Goal: Task Accomplishment & Management: Use online tool/utility

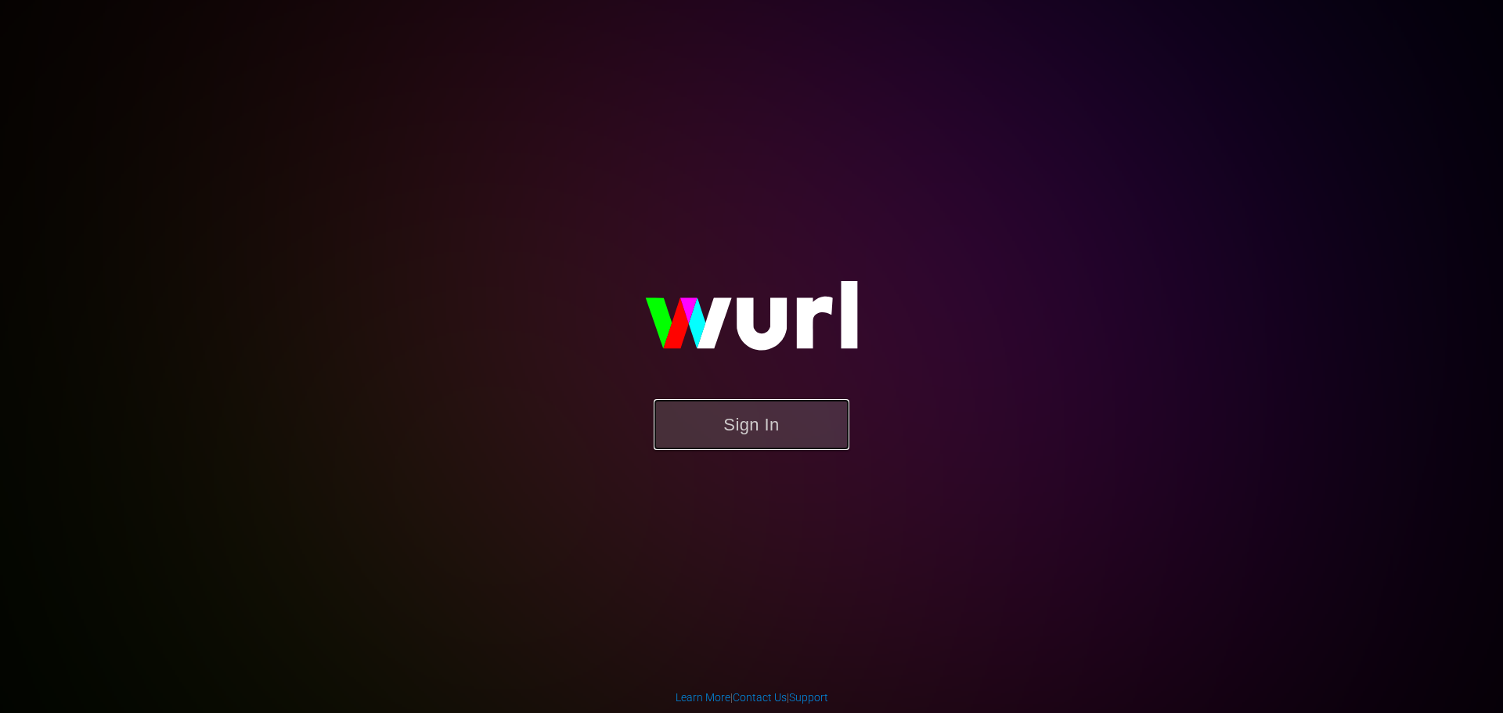
click at [722, 418] on button "Sign In" at bounding box center [751, 424] width 196 height 51
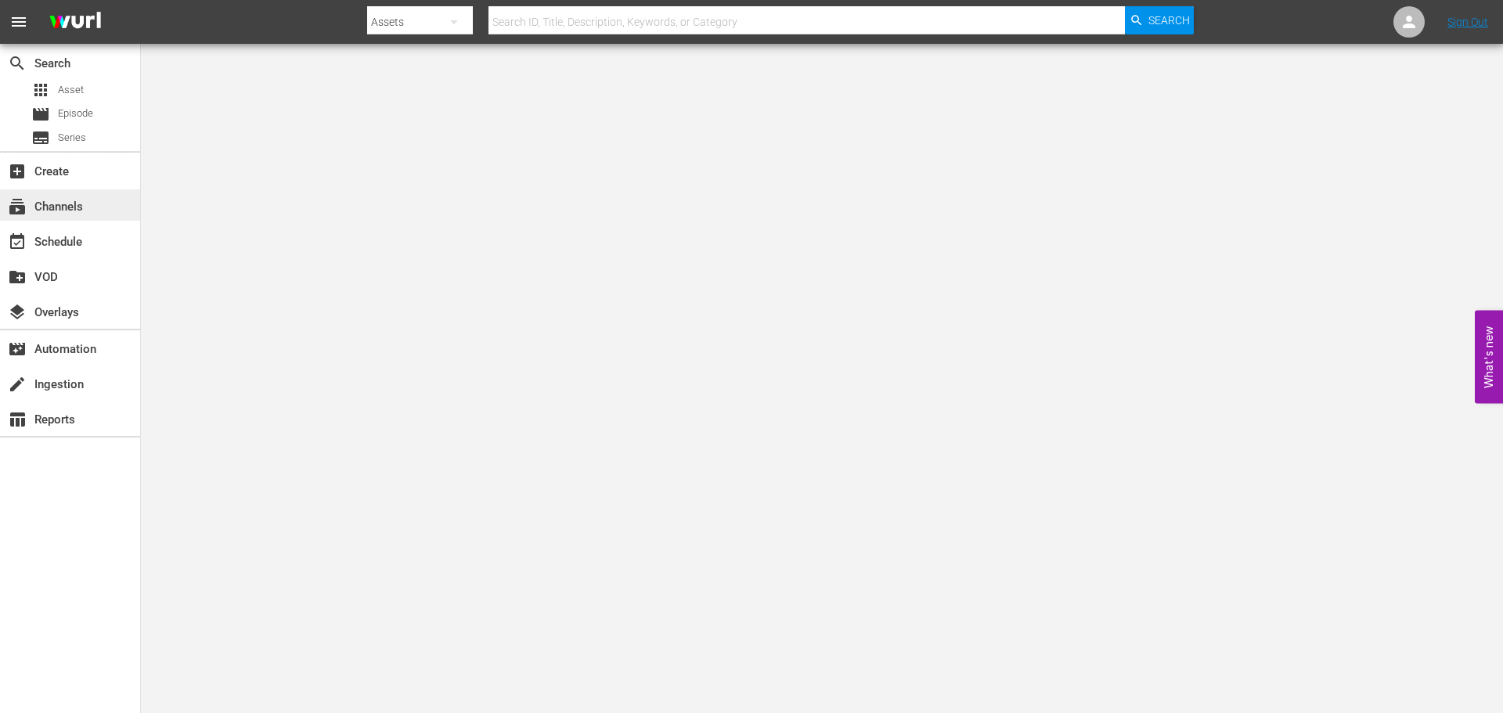
click at [56, 207] on div "subscriptions Channels" at bounding box center [44, 204] width 88 height 14
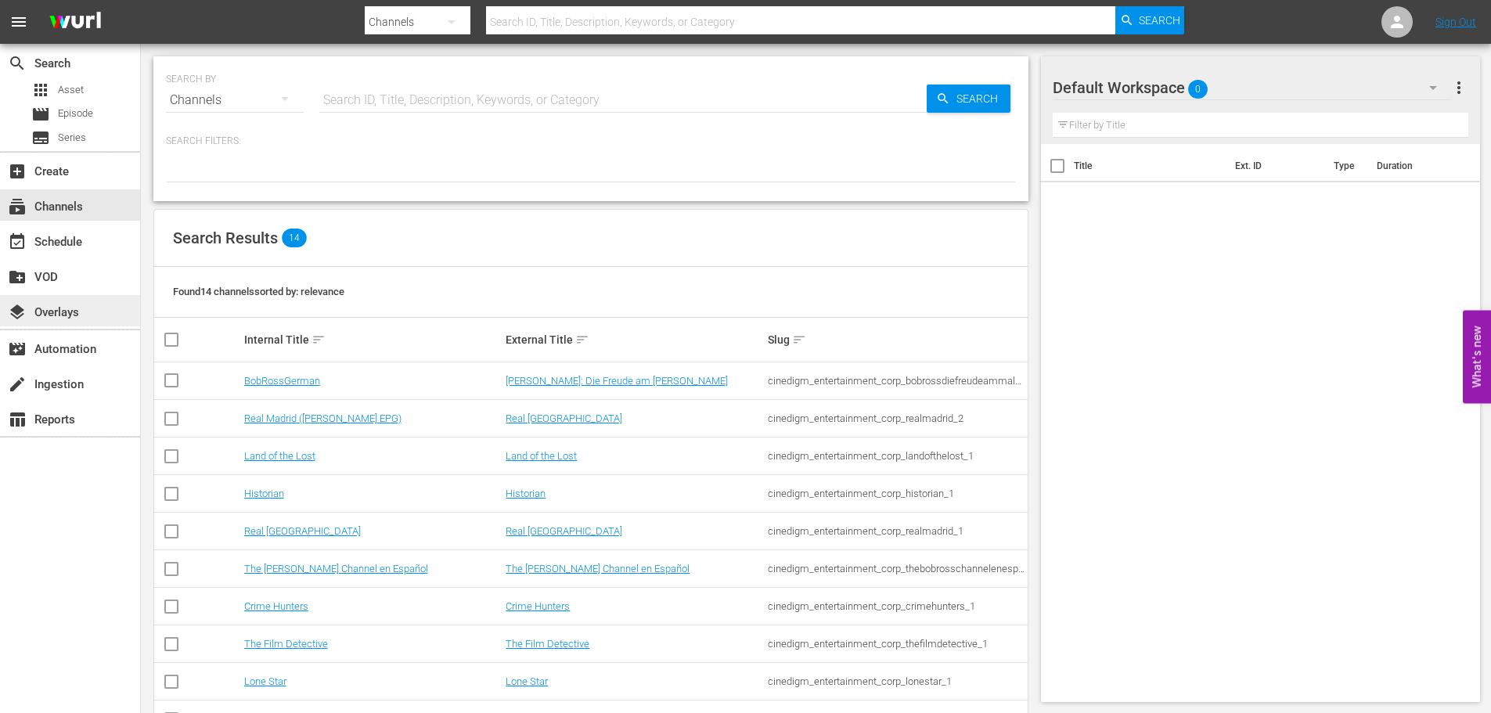
click at [66, 309] on div "layers Overlays" at bounding box center [44, 310] width 88 height 14
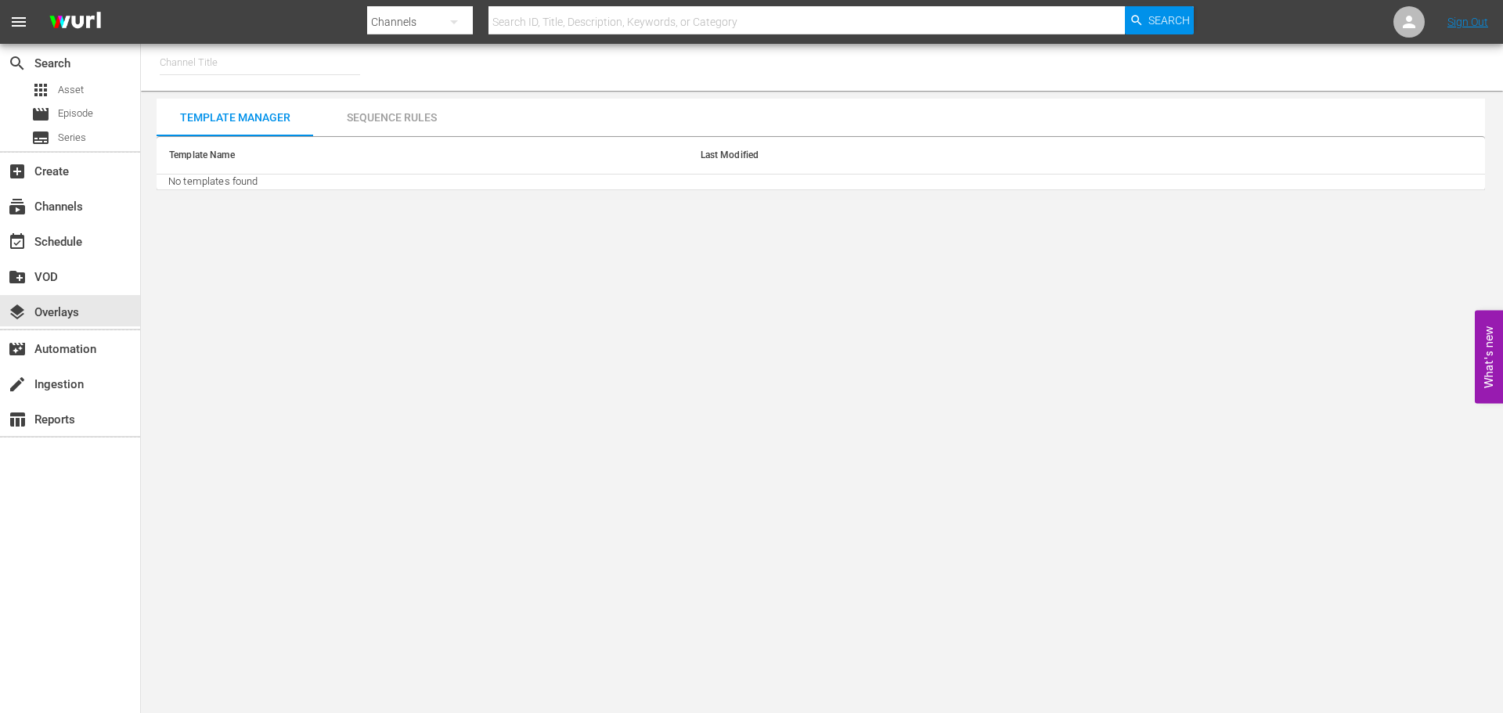
click at [367, 131] on div "Sequence Rules" at bounding box center [391, 118] width 157 height 38
click at [377, 121] on div "Sequence Rules" at bounding box center [391, 118] width 157 height 38
click at [285, 59] on input "text" at bounding box center [260, 63] width 200 height 38
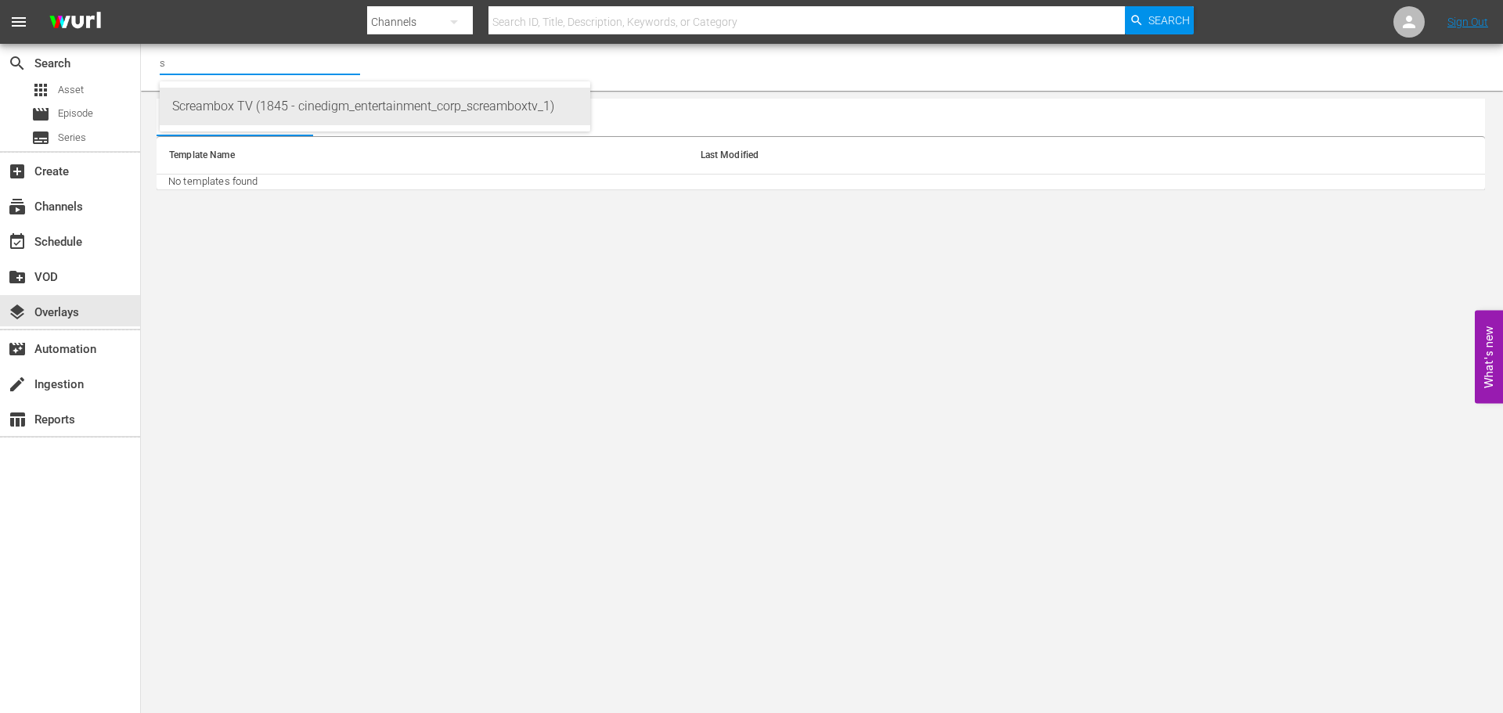
click at [265, 112] on div "Screambox TV (1845 - cinedigm_entertainment_corp_screamboxtv_1)" at bounding box center [374, 107] width 405 height 38
type input "Screambox TV (1845 - cinedigm_entertainment_corp_screamboxtv_1)"
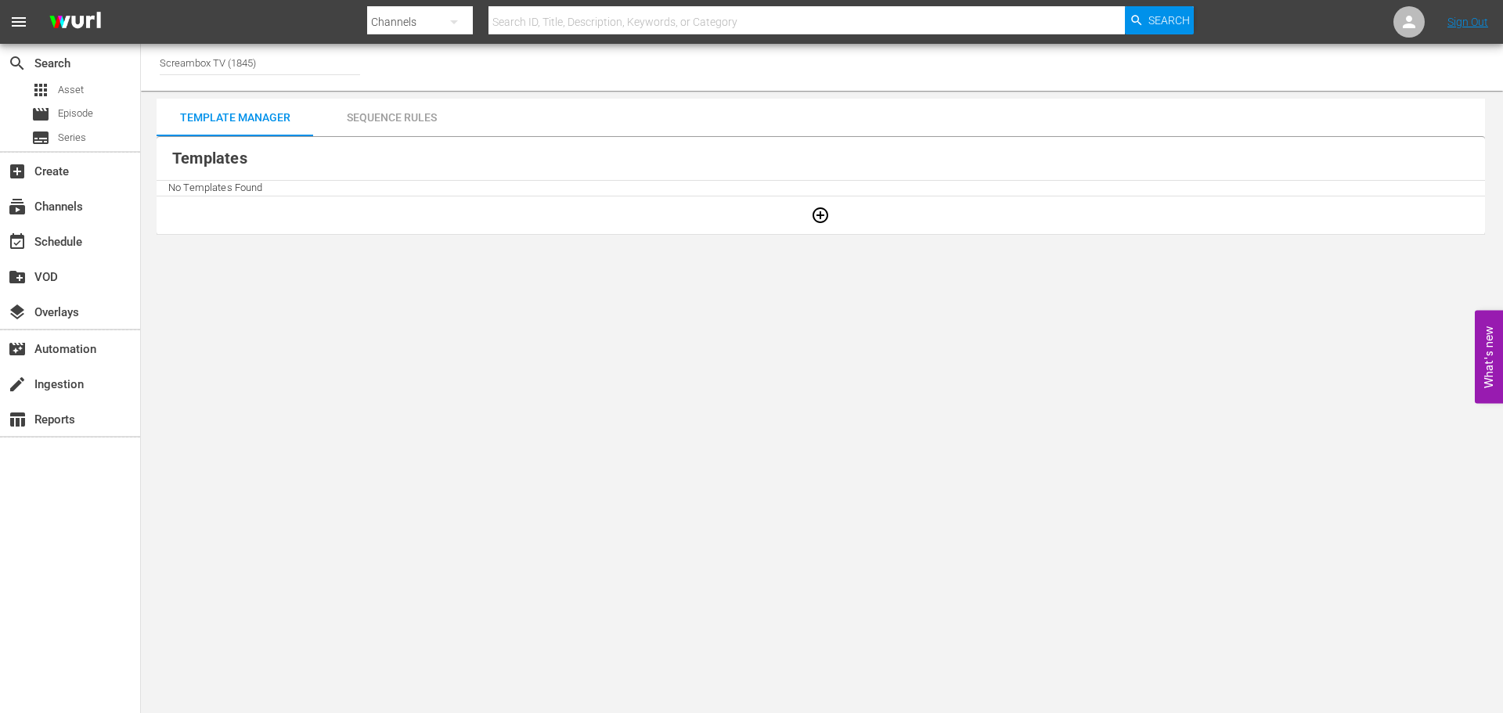
click at [362, 120] on div "Sequence Rules" at bounding box center [391, 118] width 157 height 38
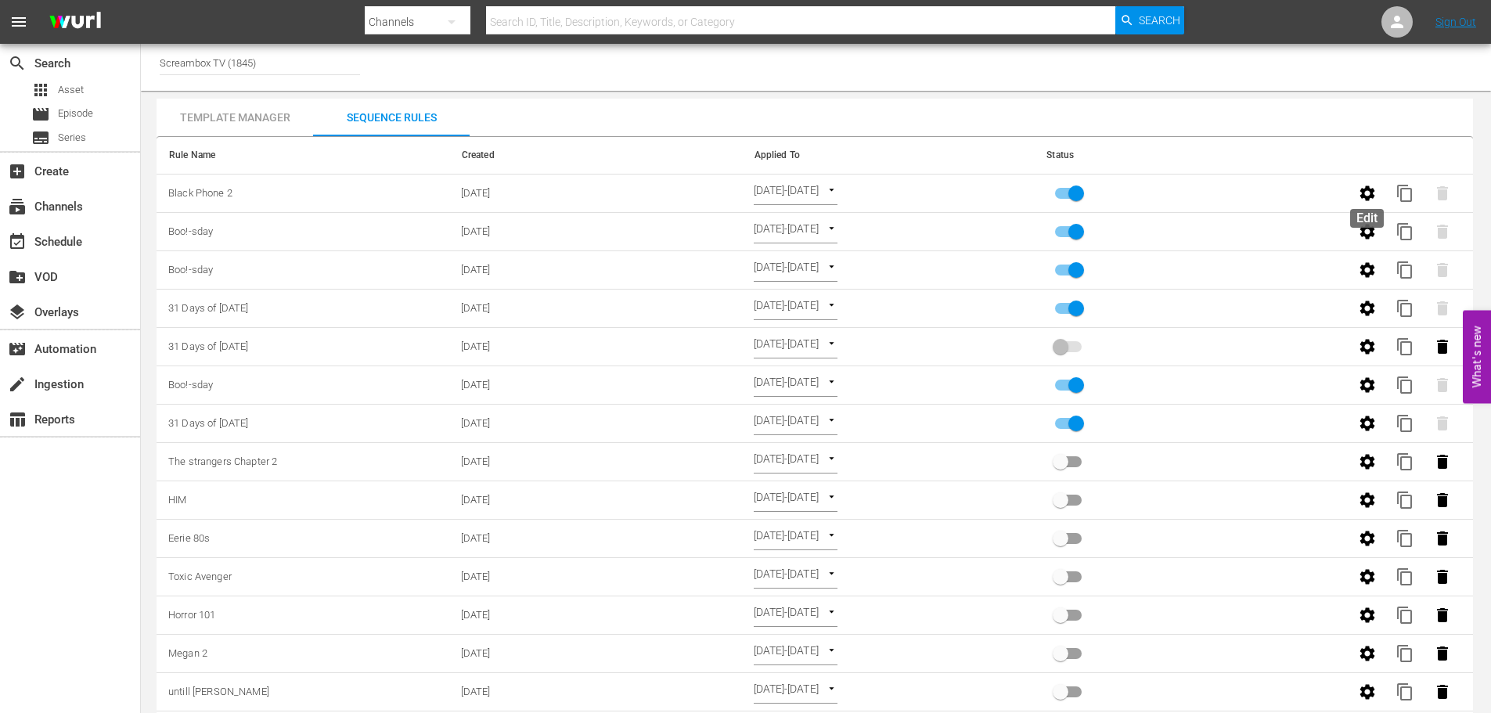
click at [1367, 198] on icon "button" at bounding box center [1367, 192] width 15 height 15
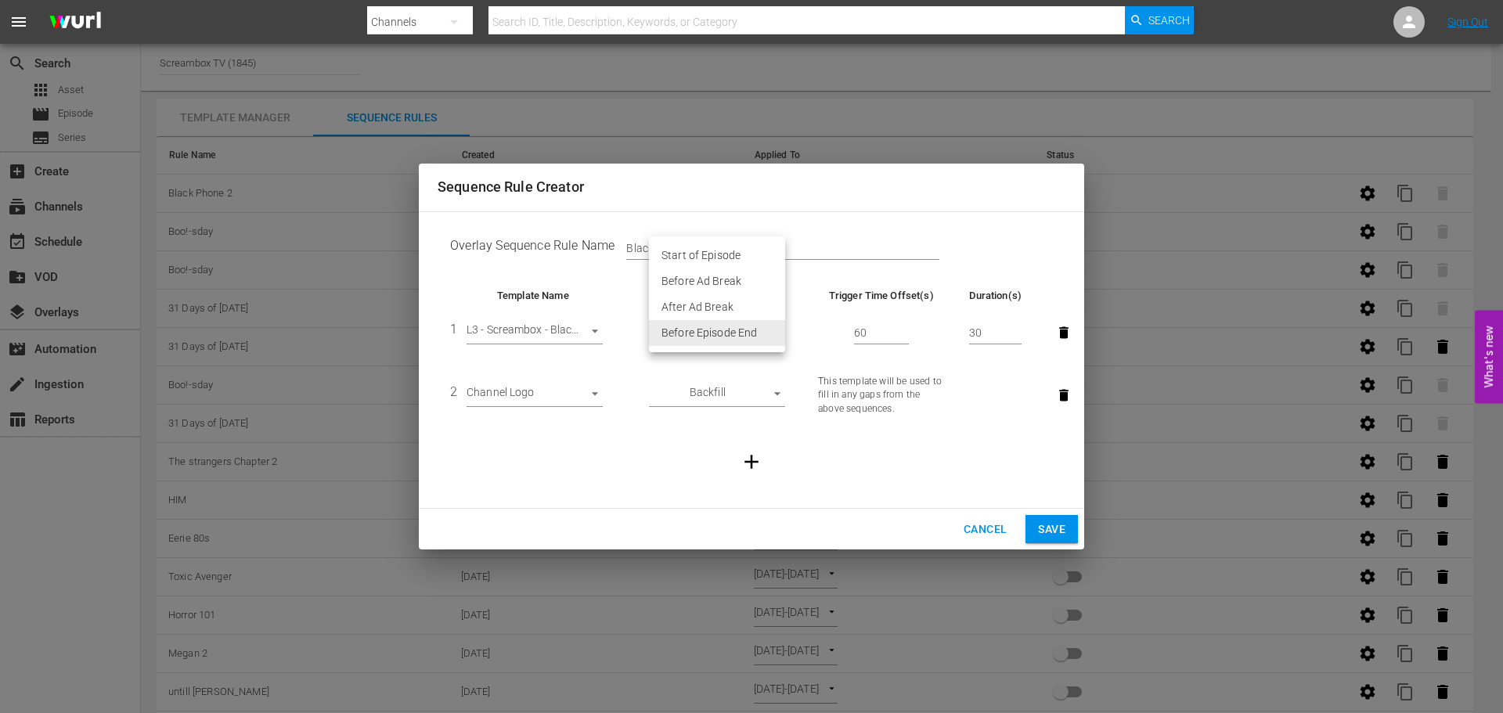
click at [779, 331] on body "menu Search By Channels Search ID, Title, Description, Keywords, or Category Se…" at bounding box center [751, 356] width 1503 height 713
click at [922, 479] on div at bounding box center [751, 356] width 1503 height 713
click at [1145, 119] on div "Sequence Rule Creator Overlay Sequence Rule Name Black Phone 2 Template Name Tr…" at bounding box center [751, 356] width 1503 height 713
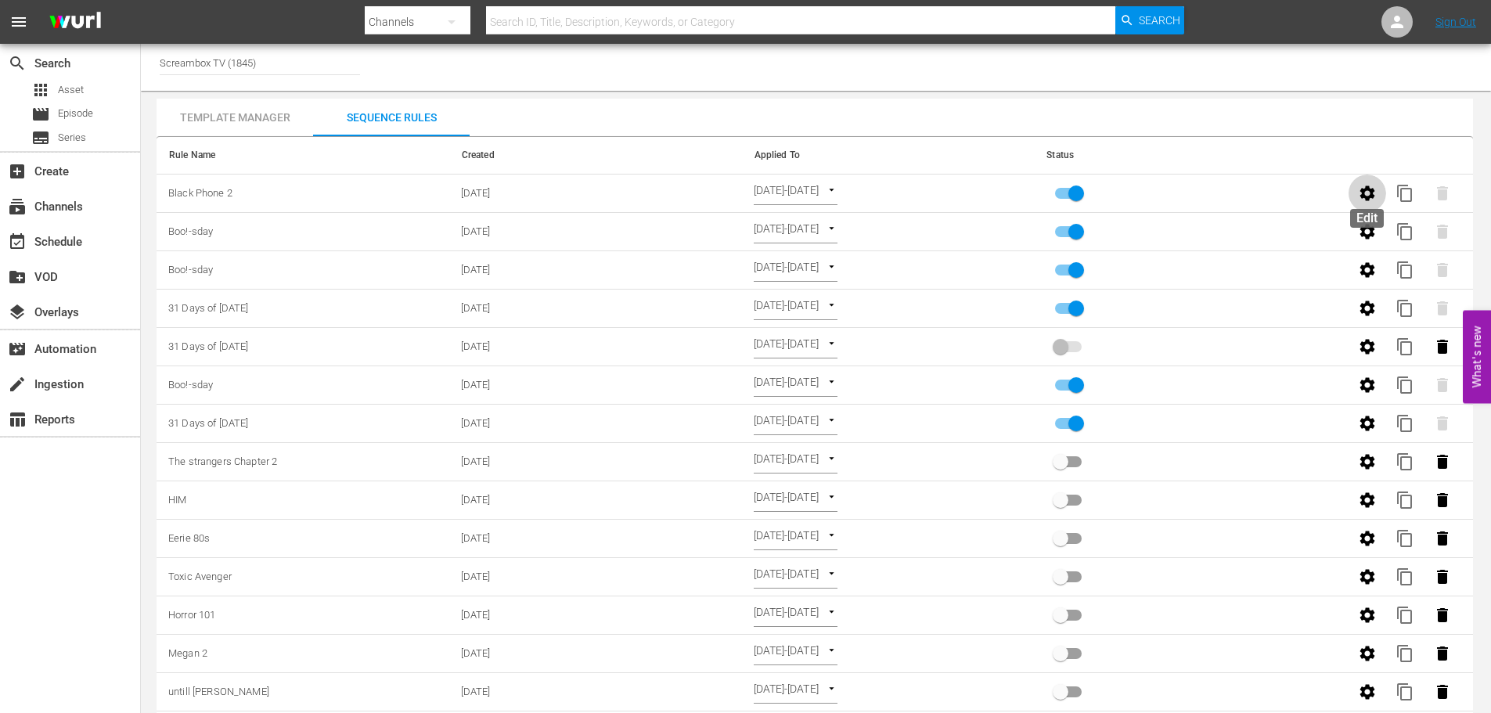
click at [1367, 196] on icon "button" at bounding box center [1367, 192] width 15 height 15
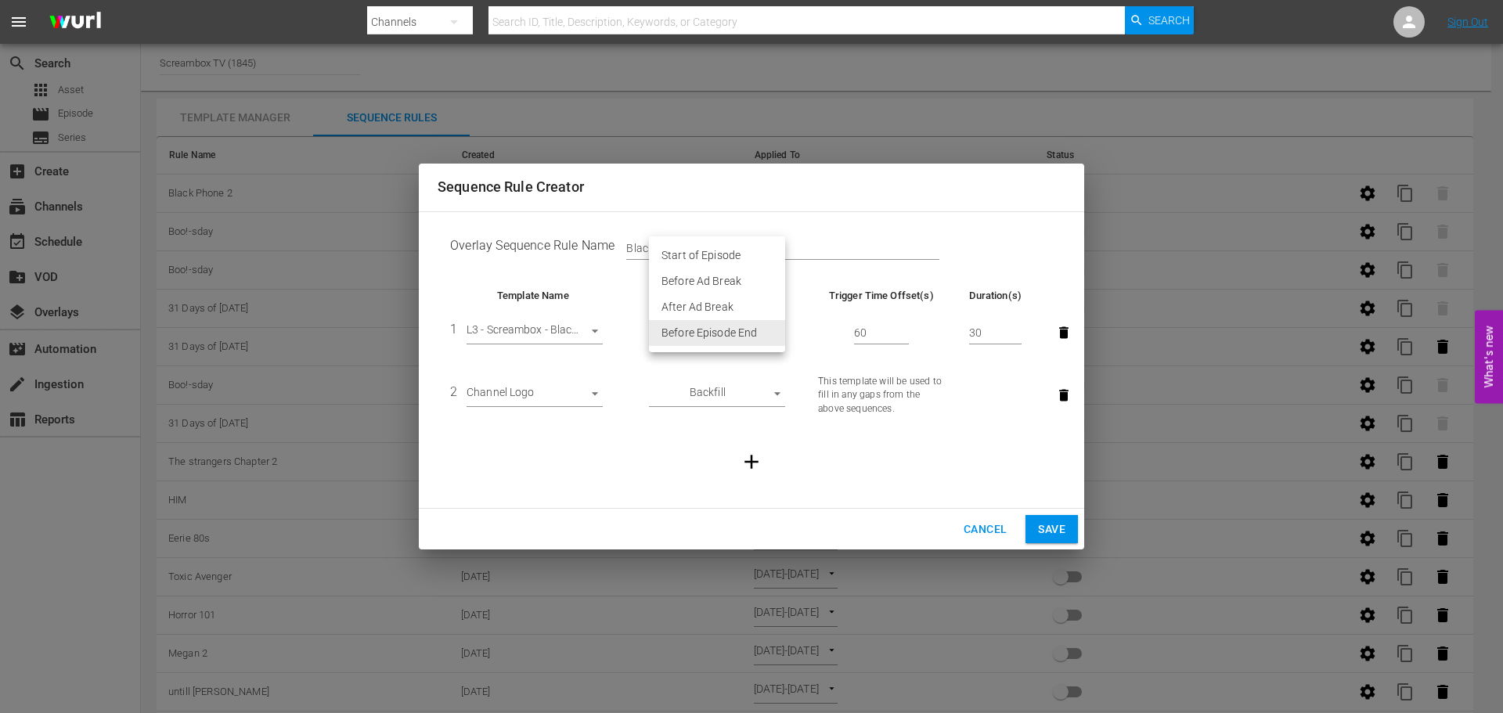
click at [781, 330] on body "menu Search By Channels Search ID, Title, Description, Keywords, or Category Se…" at bounding box center [751, 356] width 1503 height 713
click at [1155, 121] on div at bounding box center [751, 356] width 1503 height 713
click at [996, 531] on span "Cancel" at bounding box center [984, 530] width 43 height 20
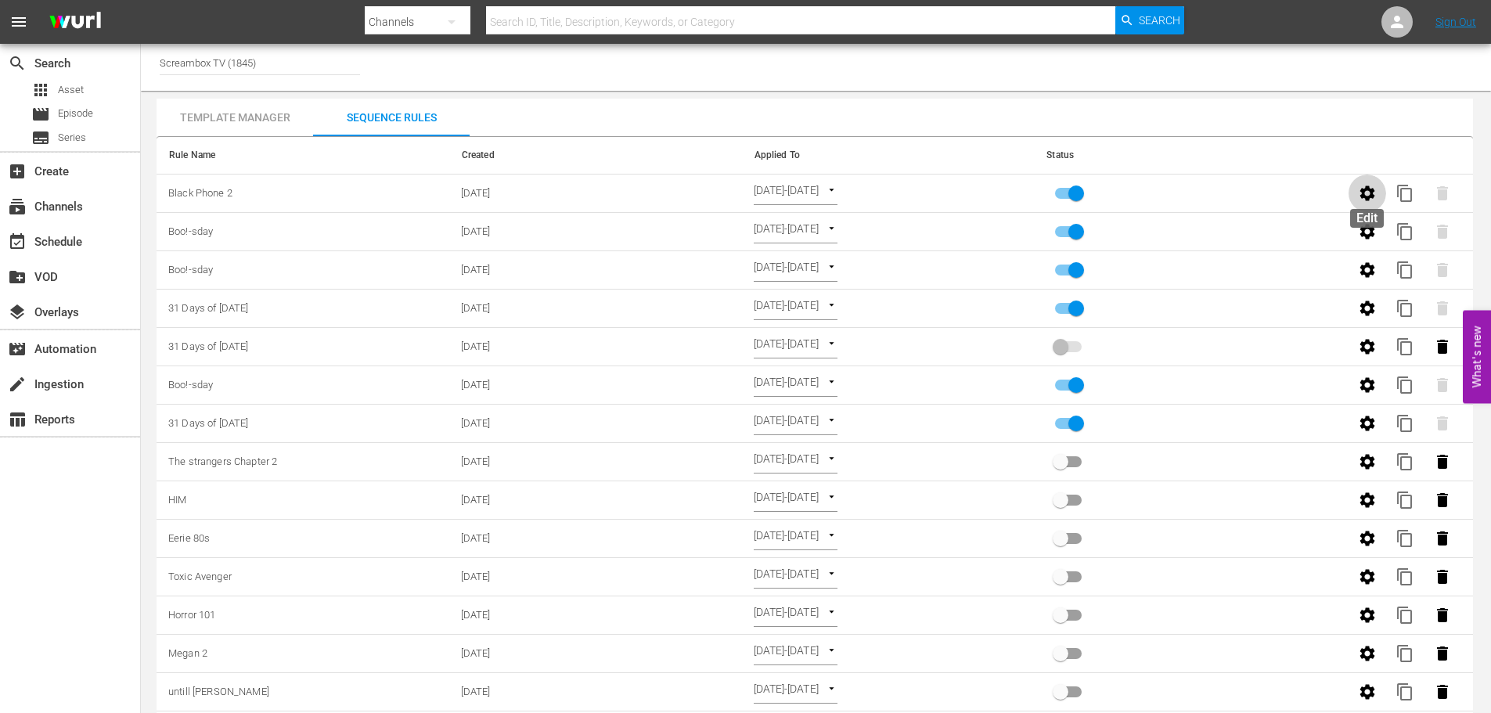
click at [1371, 196] on icon "button" at bounding box center [1367, 192] width 15 height 15
